Goal: Find specific page/section: Find specific page/section

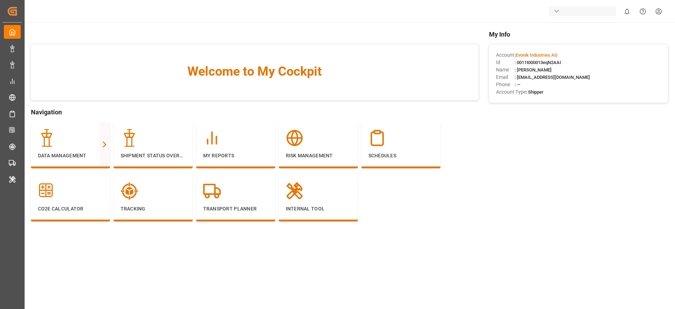
click at [557, 10] on div "button" at bounding box center [556, 11] width 7 height 7
click at [547, 27] on input at bounding box center [583, 29] width 115 height 12
type input "l"
click at [534, 185] on html "Created by potrace 1.15, written by [PERSON_NAME] [DATE]-[DATE] Created by potr…" at bounding box center [337, 154] width 675 height 309
click at [268, 153] on div "My Reports" at bounding box center [235, 145] width 79 height 46
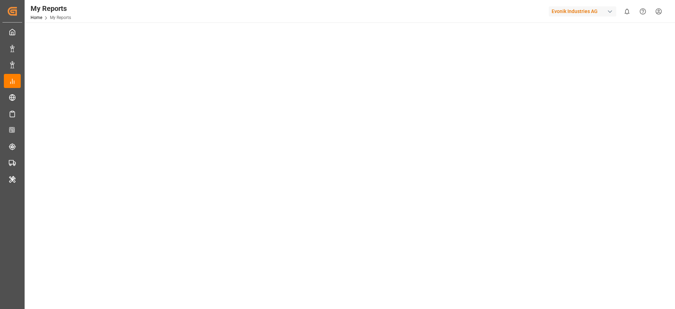
click at [268, 153] on div at bounding box center [349, 152] width 639 height 5
click at [434, 45] on div "Select Category Transport Select Report Rolled Over Containers Analysis Copy Li…" at bounding box center [349, 42] width 639 height 30
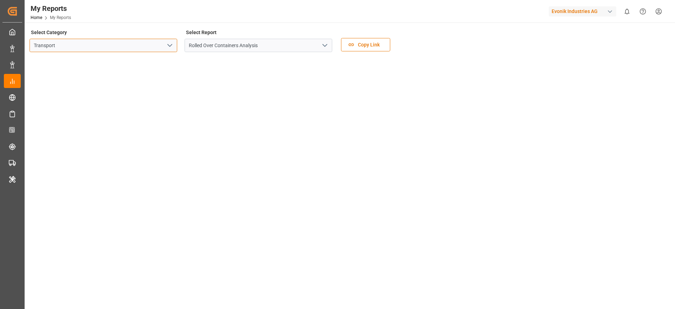
click at [128, 44] on input "Transport" at bounding box center [104, 45] width 148 height 13
click at [170, 44] on icon "open menu" at bounding box center [170, 45] width 8 height 8
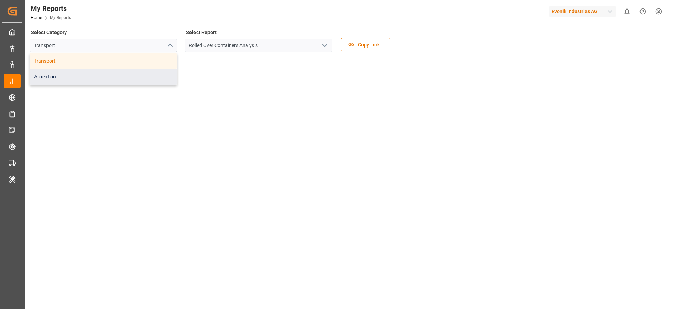
click at [137, 78] on div "Allocation" at bounding box center [103, 77] width 147 height 16
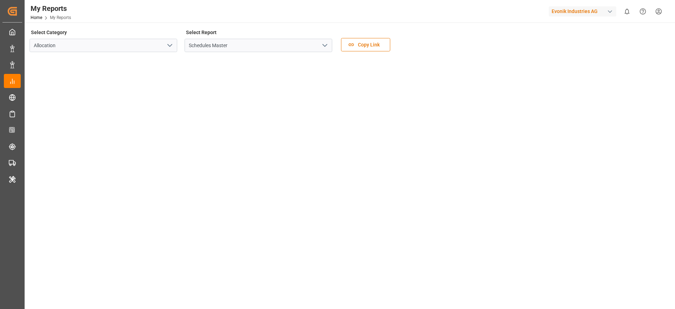
click at [324, 46] on polyline "open menu" at bounding box center [325, 45] width 4 height 2
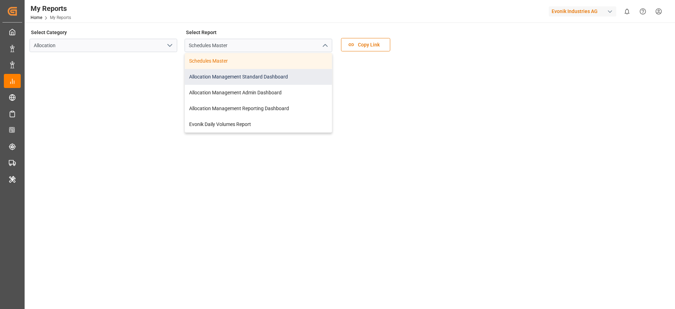
click at [289, 80] on div "Allocation Management Standard Dashboard" at bounding box center [258, 77] width 147 height 16
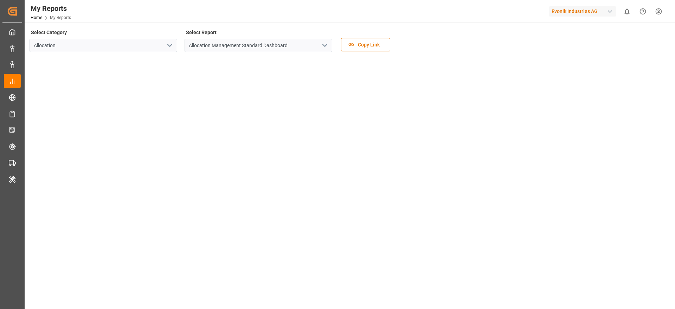
click at [572, 14] on div "Evonik Industries AG" at bounding box center [582, 11] width 67 height 10
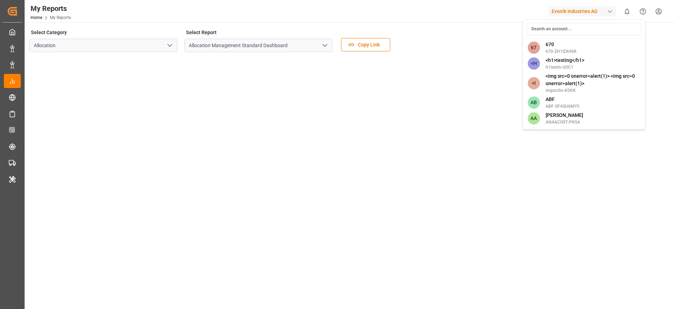
click at [558, 26] on input at bounding box center [583, 29] width 115 height 12
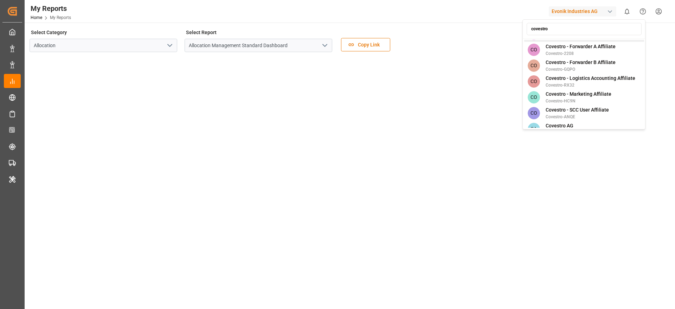
scroll to position [102, 0]
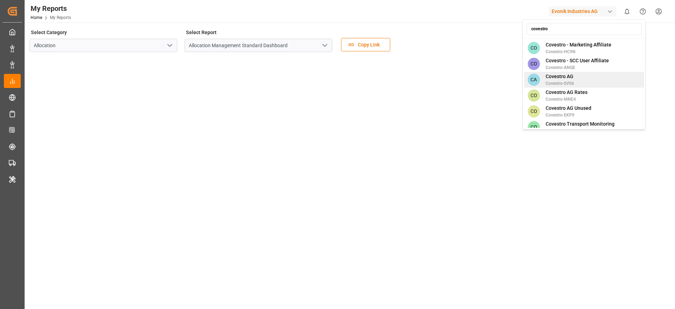
type input "covestro"
click at [582, 74] on div "CA Covestro AG Covestro-0V06" at bounding box center [584, 80] width 120 height 16
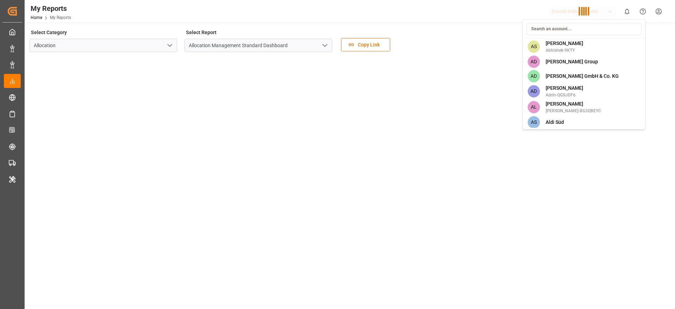
scroll to position [1130, 0]
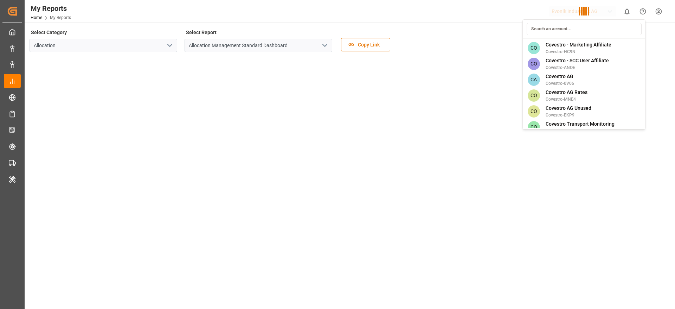
click at [582, 74] on div "67 670 670-ZH1IZA96R <H <h1>testing</h1> h1testin-UOC1 <I <img src=0 onerror=al…" at bounding box center [583, 74] width 123 height 110
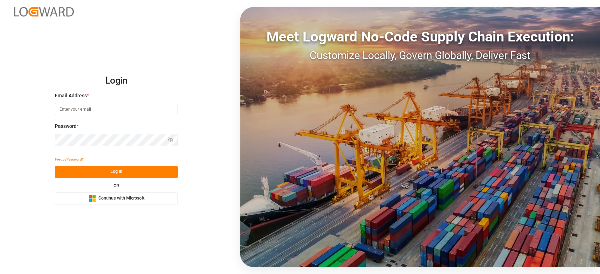
click at [135, 202] on button "Microsoft Logo Continue with Microsoft" at bounding box center [116, 198] width 123 height 12
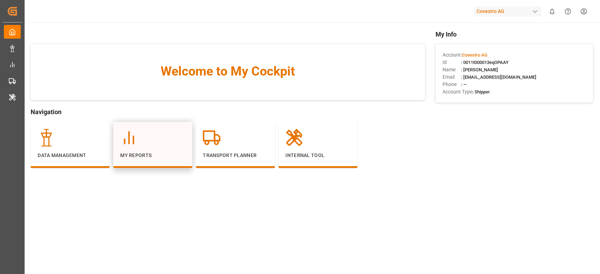
click at [131, 153] on p "My Reports" at bounding box center [152, 155] width 65 height 7
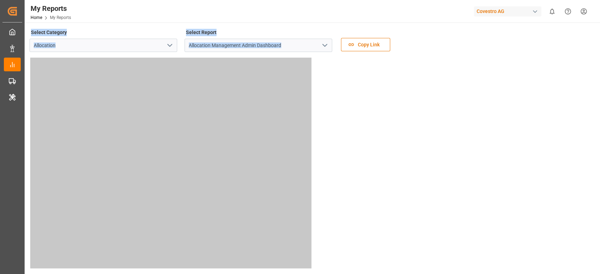
click at [326, 44] on icon "open menu" at bounding box center [324, 45] width 8 height 8
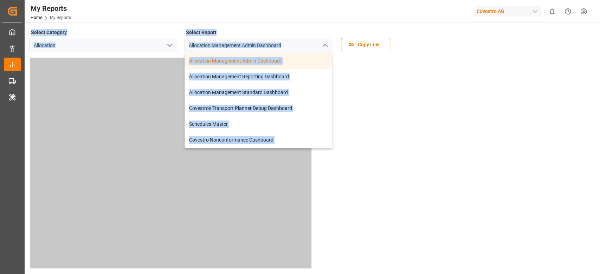
click at [435, 50] on div "Select Category Allocation Select Report Allocation Management Admin Dashboard …" at bounding box center [312, 42] width 564 height 30
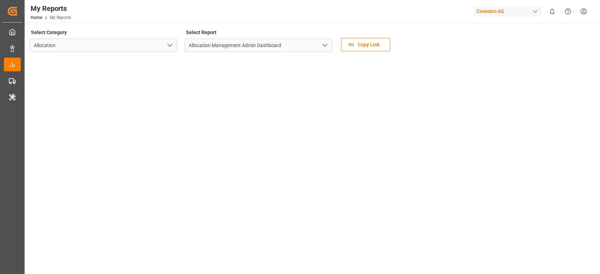
click at [323, 47] on icon "open menu" at bounding box center [324, 45] width 8 height 8
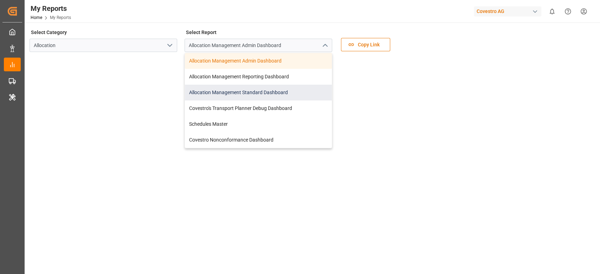
click at [268, 92] on div "Allocation Management Standard Dashboard" at bounding box center [258, 93] width 147 height 16
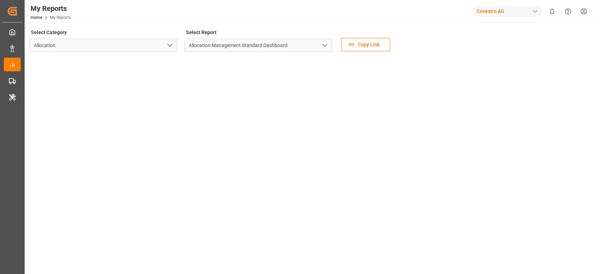
click at [502, 12] on div "Covestro AG" at bounding box center [507, 11] width 67 height 10
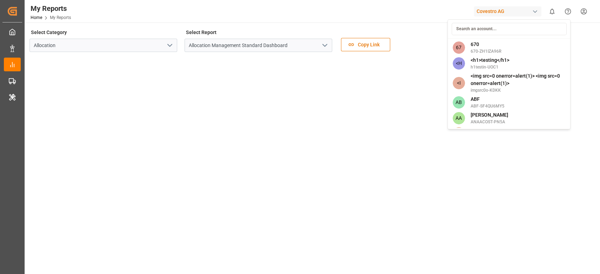
click at [492, 34] on input at bounding box center [508, 29] width 115 height 12
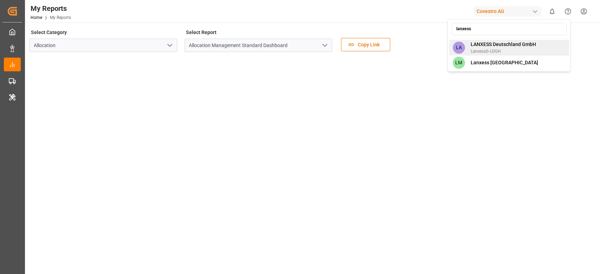
type input "lanxess"
click at [520, 45] on span "LANXESS Deutschland GmbH" at bounding box center [502, 44] width 65 height 7
